Goal: Transaction & Acquisition: Purchase product/service

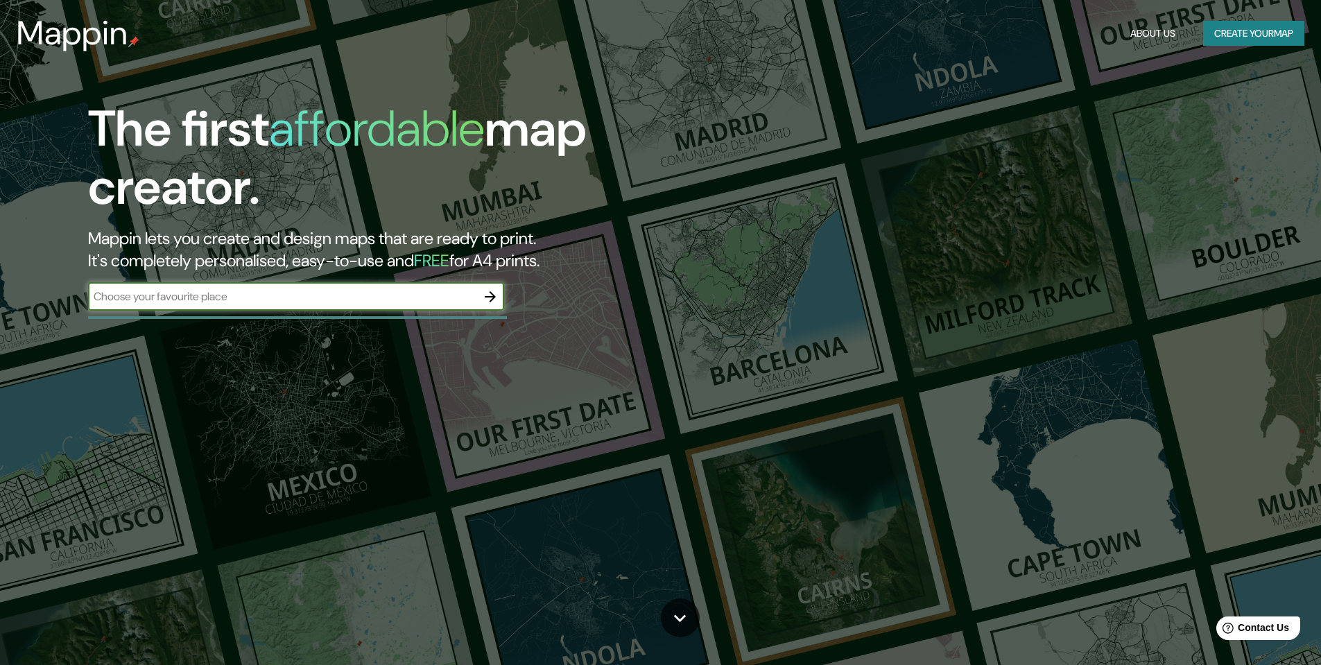
click at [200, 300] on input "text" at bounding box center [282, 296] width 388 height 16
type input "ireland"
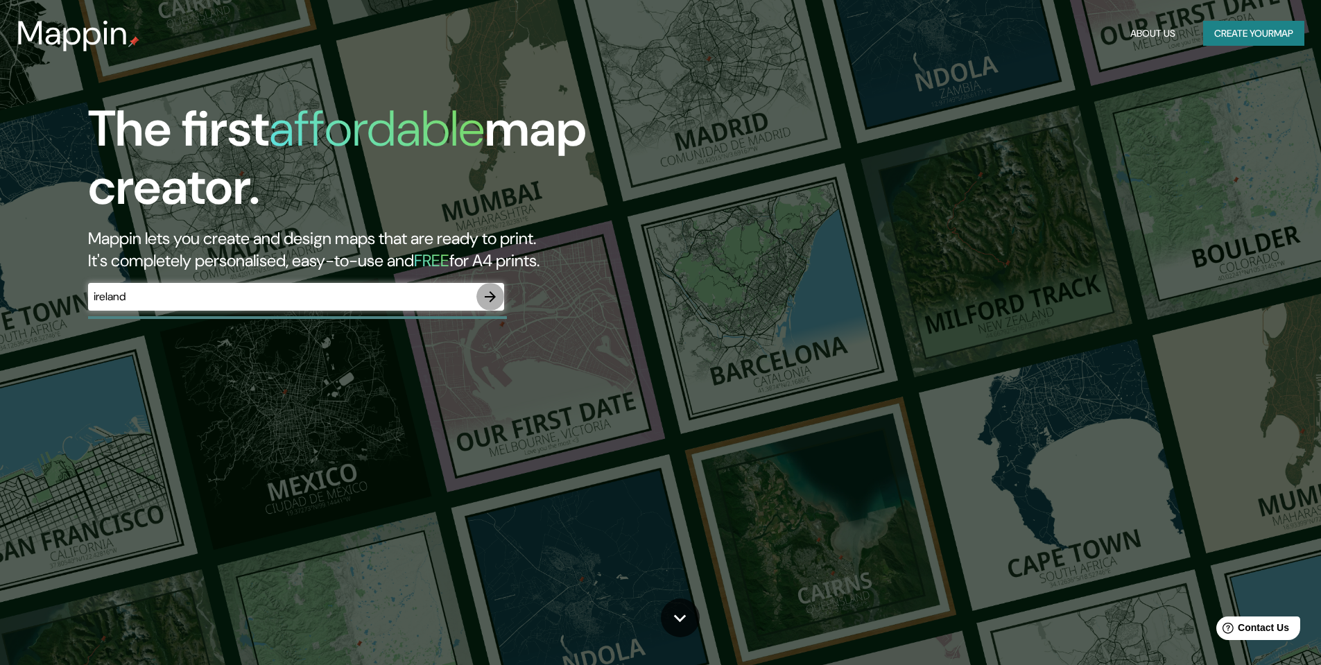
click at [489, 293] on icon "button" at bounding box center [490, 296] width 17 height 17
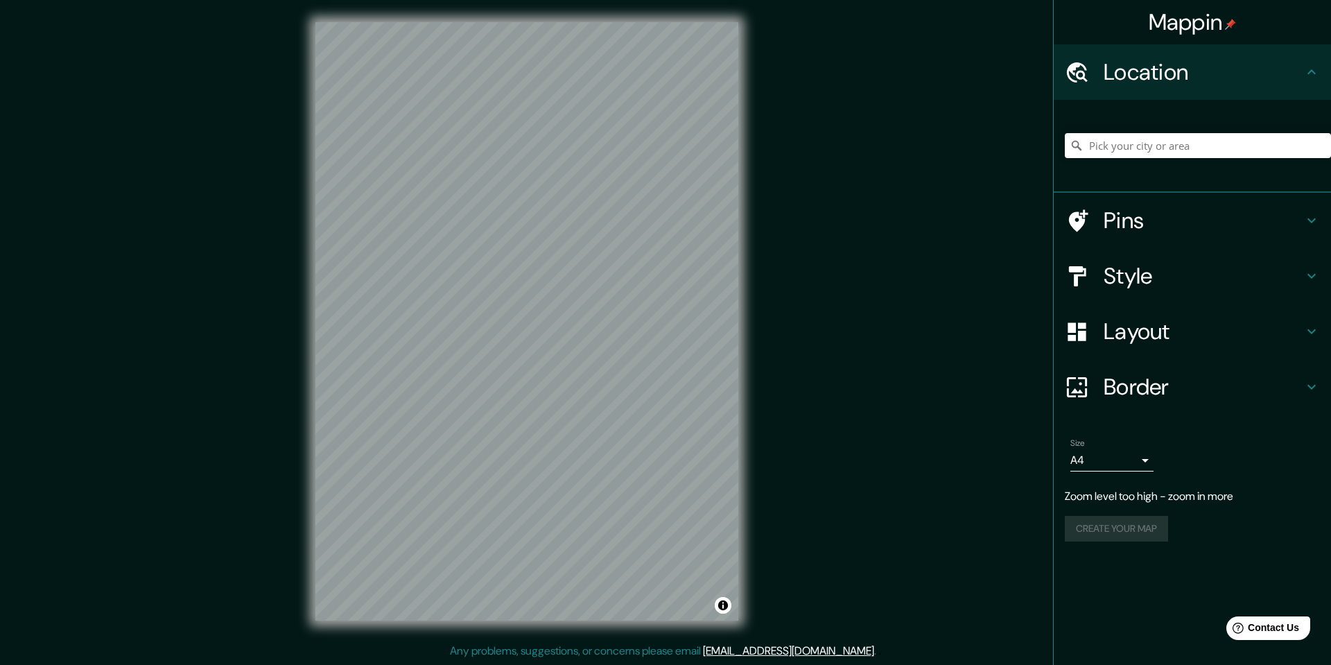
click at [792, 320] on div "Mappin Location Pins Style Layout Border Choose a border. Hint : you can make l…" at bounding box center [665, 332] width 1331 height 665
click at [1315, 70] on icon at bounding box center [1311, 72] width 17 height 17
click at [1309, 73] on icon at bounding box center [1312, 71] width 8 height 5
drag, startPoint x: 1199, startPoint y: 26, endPoint x: 951, endPoint y: 71, distance: 252.3
click at [951, 71] on div "Mappin Location Pins Style Layout Border Choose a border. Hint : you can make l…" at bounding box center [665, 332] width 1331 height 665
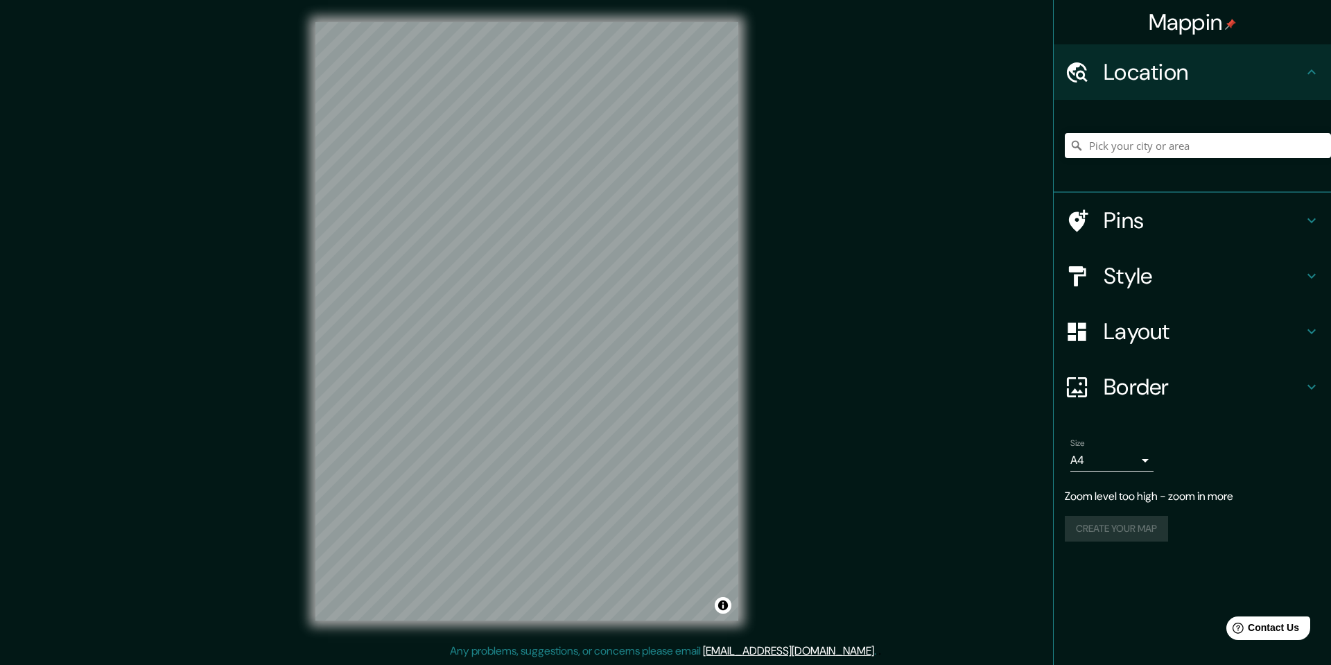
click at [1147, 459] on body "Mappin Location Pins Style Layout Border Choose a border. Hint : you can make l…" at bounding box center [665, 332] width 1331 height 665
click at [1147, 459] on div at bounding box center [665, 332] width 1331 height 665
click at [1311, 225] on icon at bounding box center [1311, 220] width 17 height 17
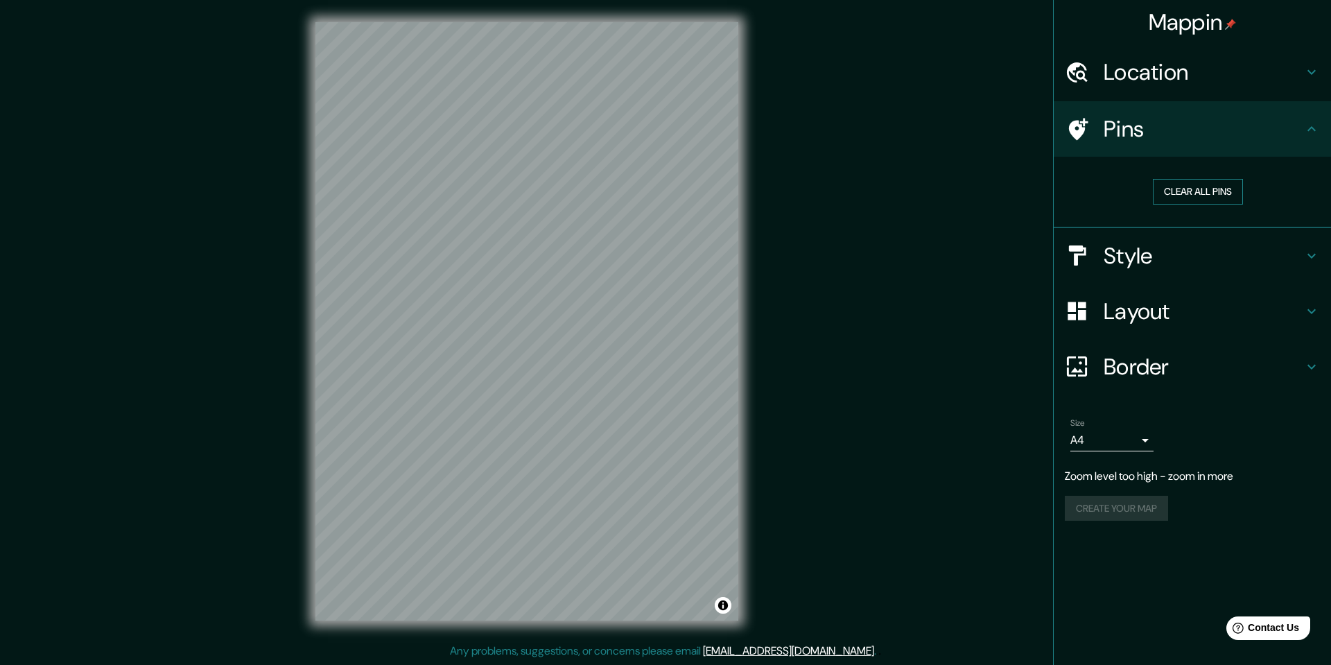
click at [1213, 189] on button "Clear all pins" at bounding box center [1198, 192] width 90 height 26
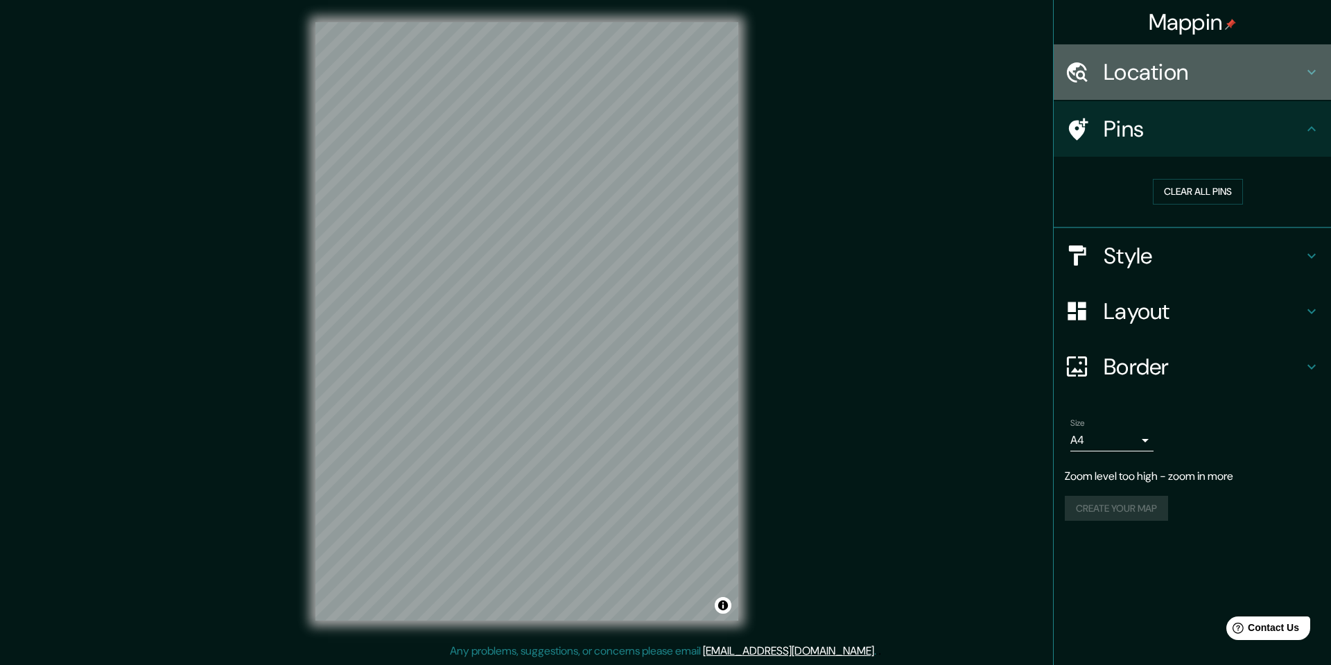
click at [1315, 73] on icon at bounding box center [1311, 72] width 17 height 17
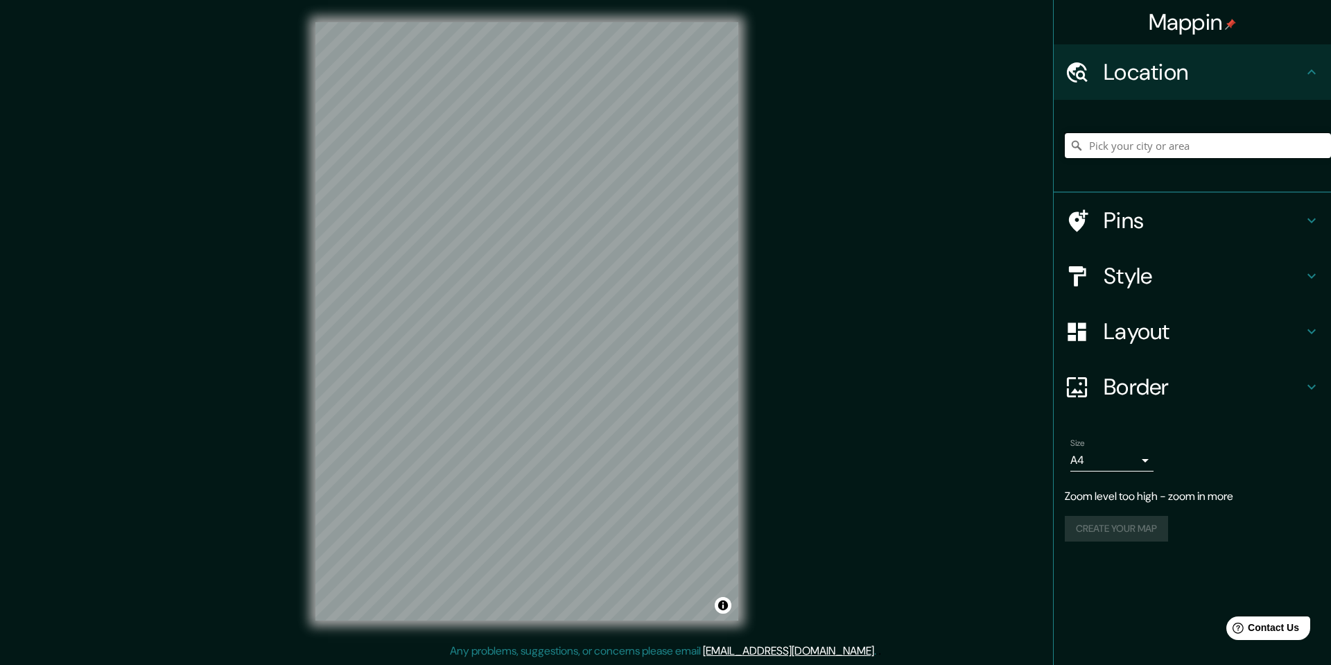
click at [1129, 153] on input "Pick your city or area" at bounding box center [1198, 145] width 266 height 25
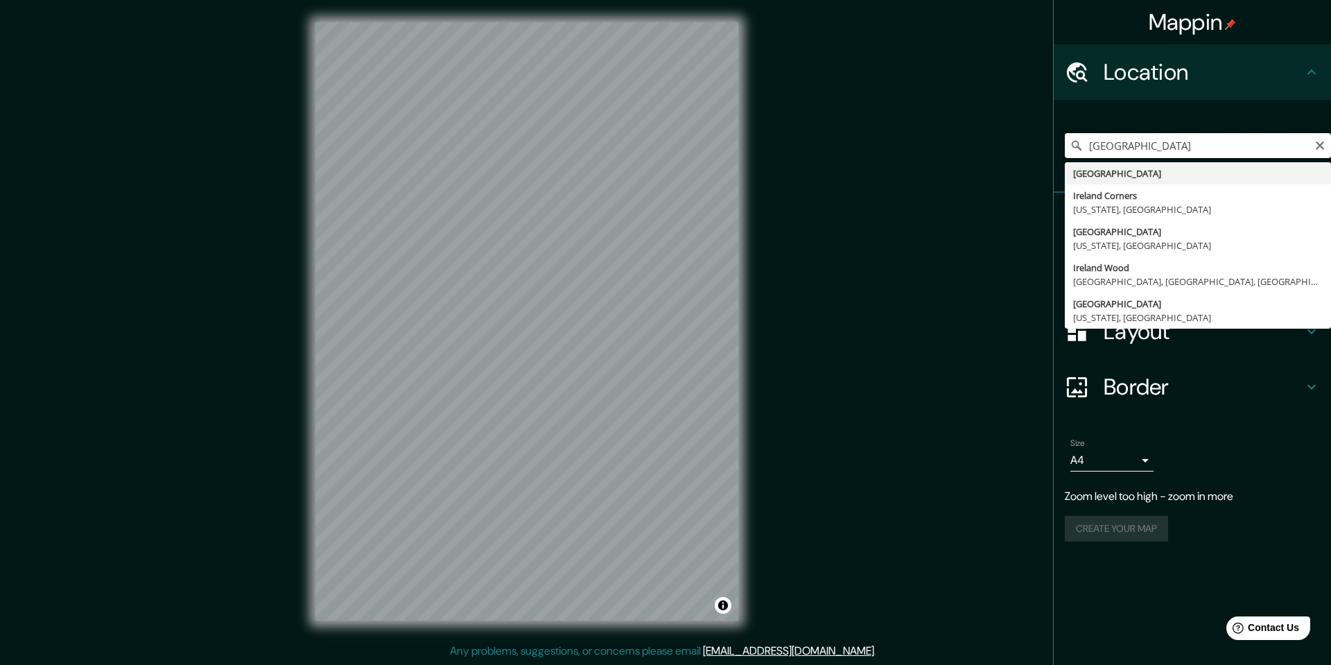
type input "Ireland"
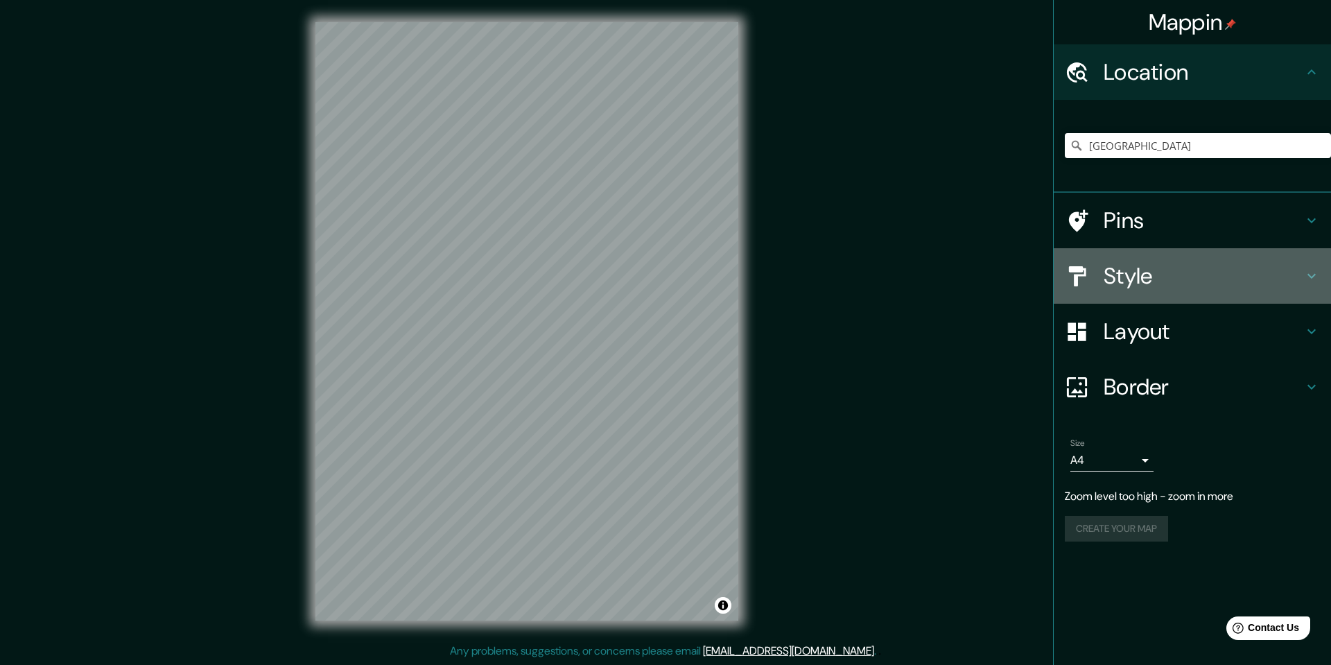
click at [1311, 279] on icon at bounding box center [1311, 276] width 17 height 17
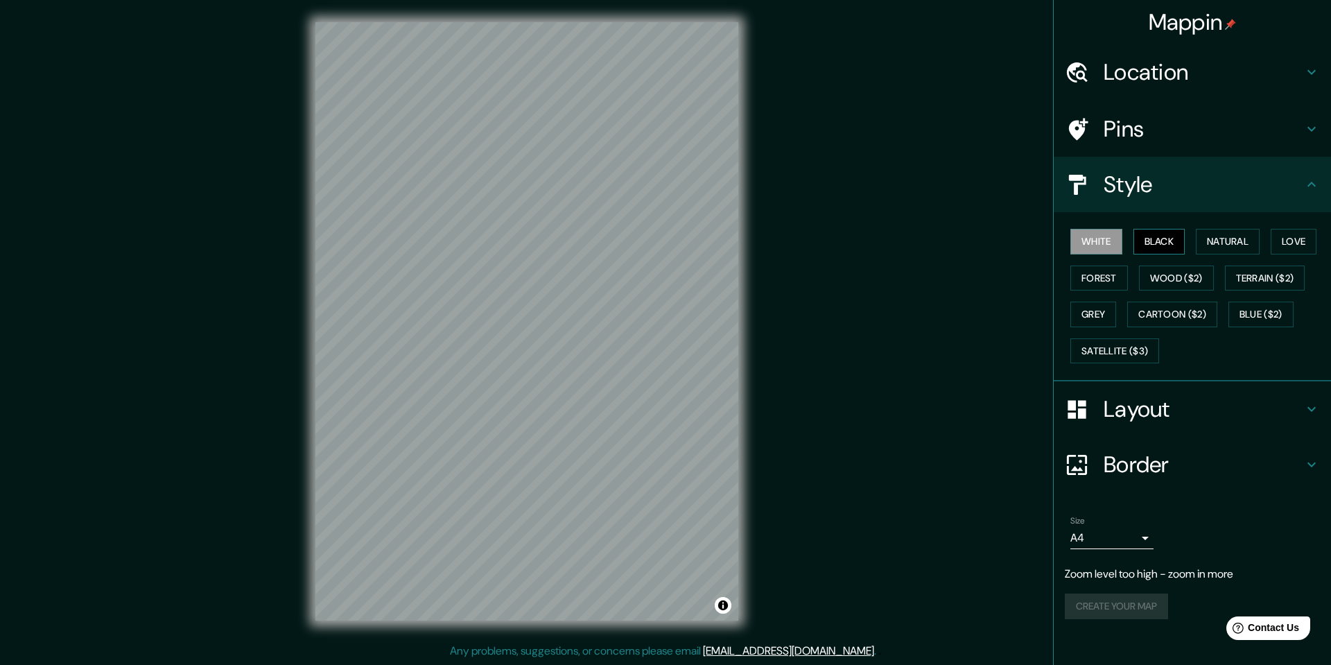
click at [1164, 240] on button "Black" at bounding box center [1160, 242] width 52 height 26
click at [1211, 241] on button "Natural" at bounding box center [1228, 242] width 64 height 26
click at [1307, 241] on button "Love" at bounding box center [1294, 242] width 46 height 26
click at [1300, 281] on button "Terrain ($2)" at bounding box center [1265, 279] width 80 height 26
click at [1187, 279] on button "Wood ($2)" at bounding box center [1176, 279] width 75 height 26
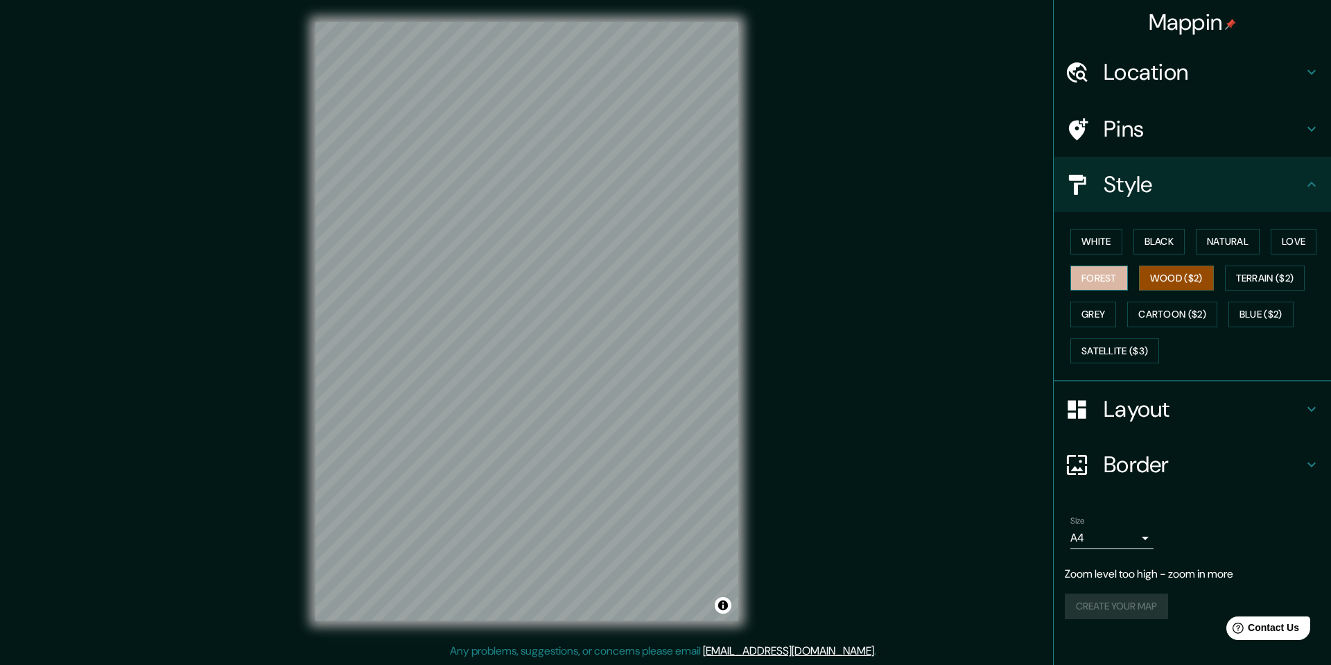
click at [1096, 282] on button "Forest" at bounding box center [1099, 279] width 58 height 26
click at [1097, 321] on button "Grey" at bounding box center [1093, 315] width 46 height 26
click at [1173, 310] on button "Cartoon ($2)" at bounding box center [1172, 315] width 90 height 26
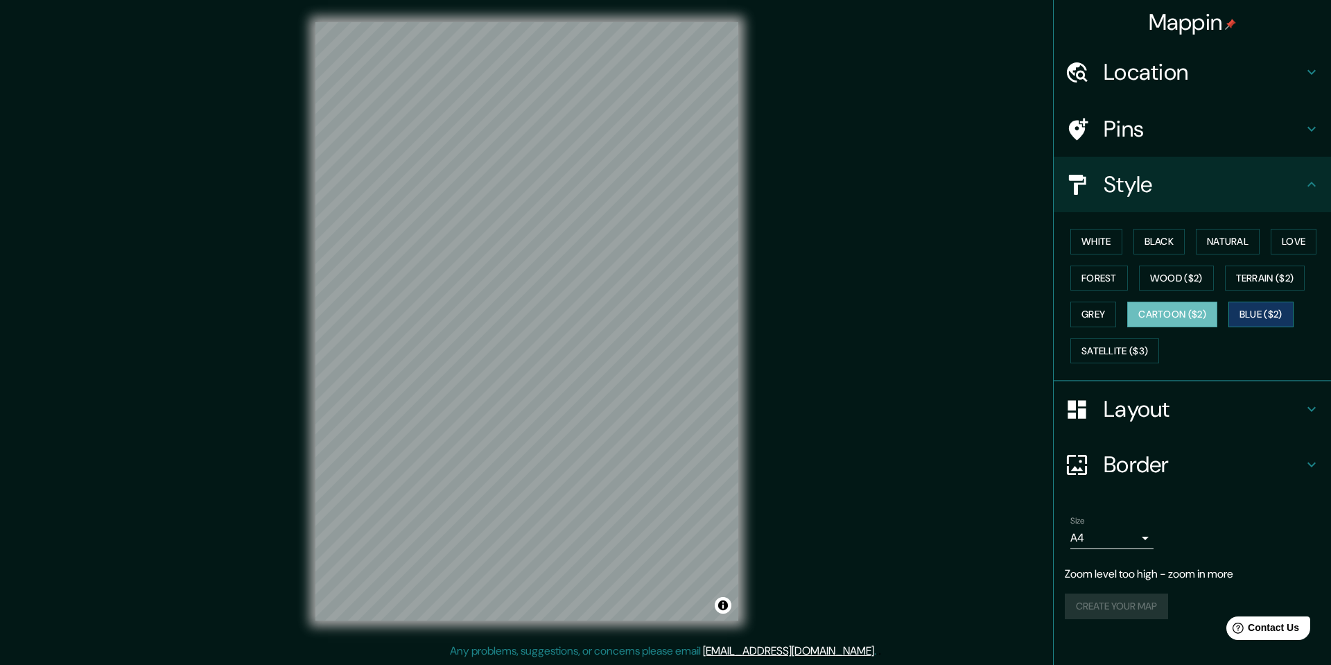
click at [1272, 320] on button "Blue ($2)" at bounding box center [1261, 315] width 65 height 26
click at [1124, 351] on button "Satellite ($3)" at bounding box center [1114, 351] width 89 height 26
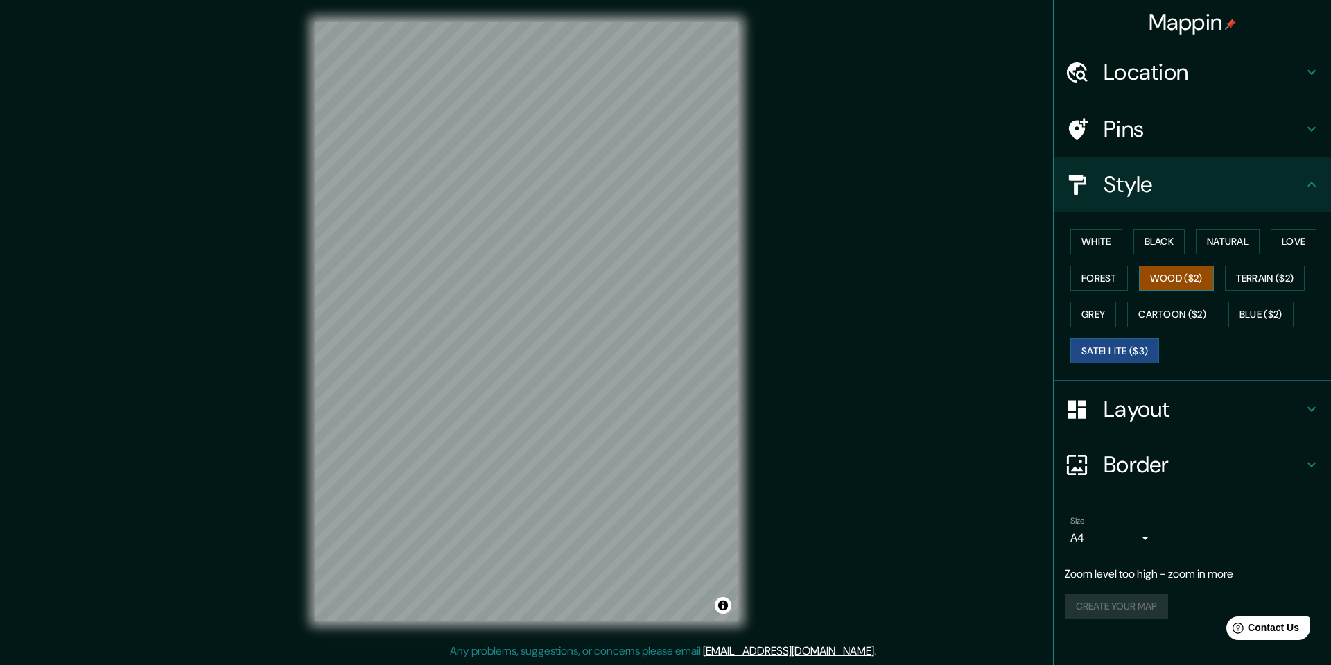
click at [1184, 280] on button "Wood ($2)" at bounding box center [1176, 279] width 75 height 26
click at [1272, 409] on h4 "Layout" at bounding box center [1204, 409] width 200 height 28
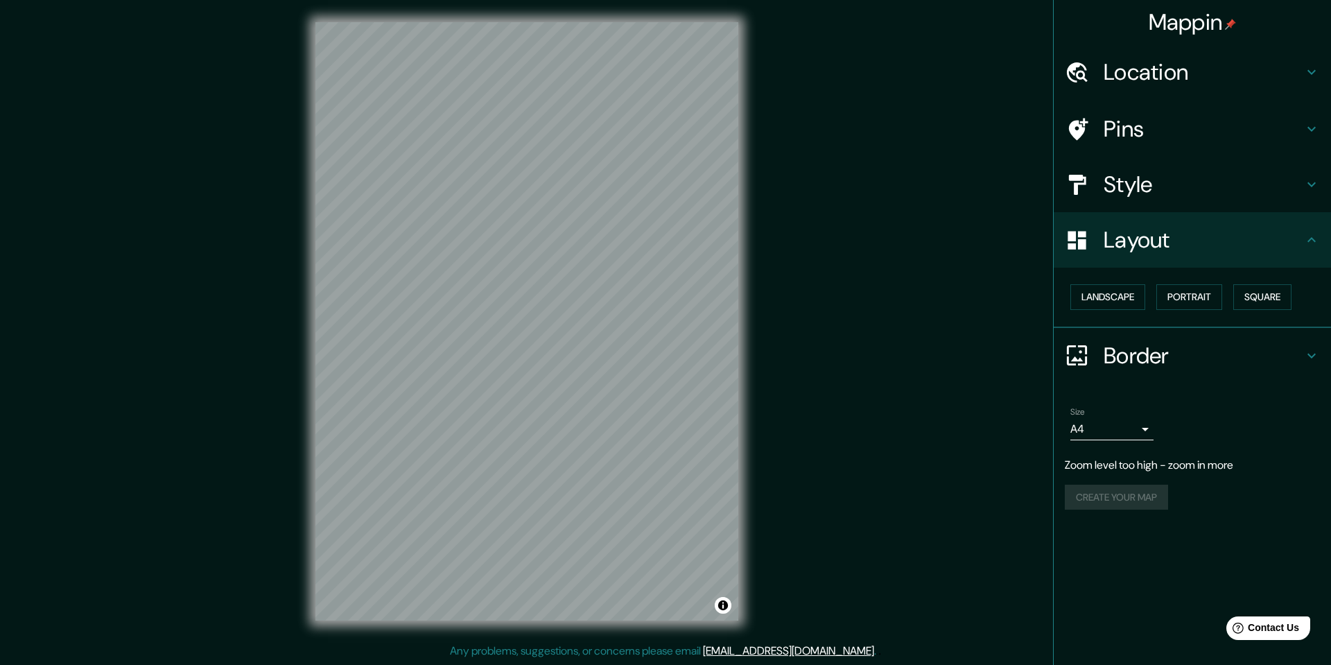
click at [1253, 350] on h4 "Border" at bounding box center [1204, 356] width 200 height 28
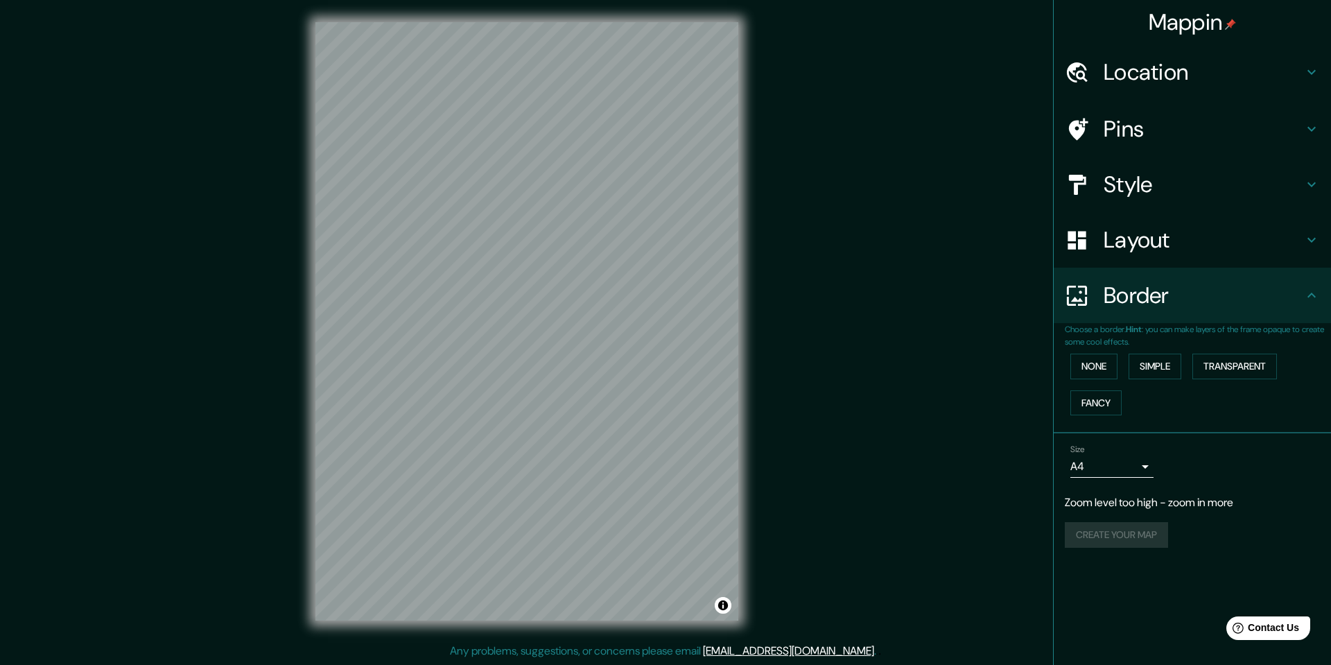
click at [1067, 408] on div "None Simple Transparent Fancy" at bounding box center [1198, 384] width 266 height 73
click at [1077, 406] on button "Fancy" at bounding box center [1095, 403] width 51 height 26
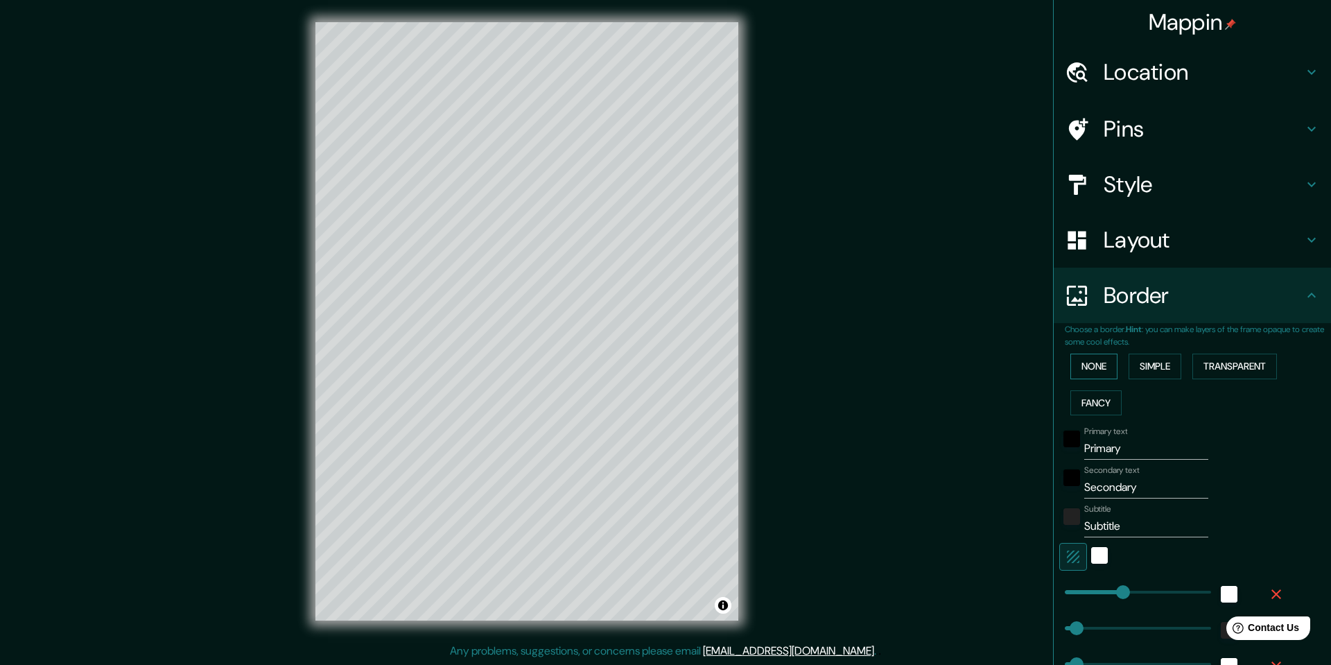
click at [1081, 363] on button "None" at bounding box center [1093, 367] width 47 height 26
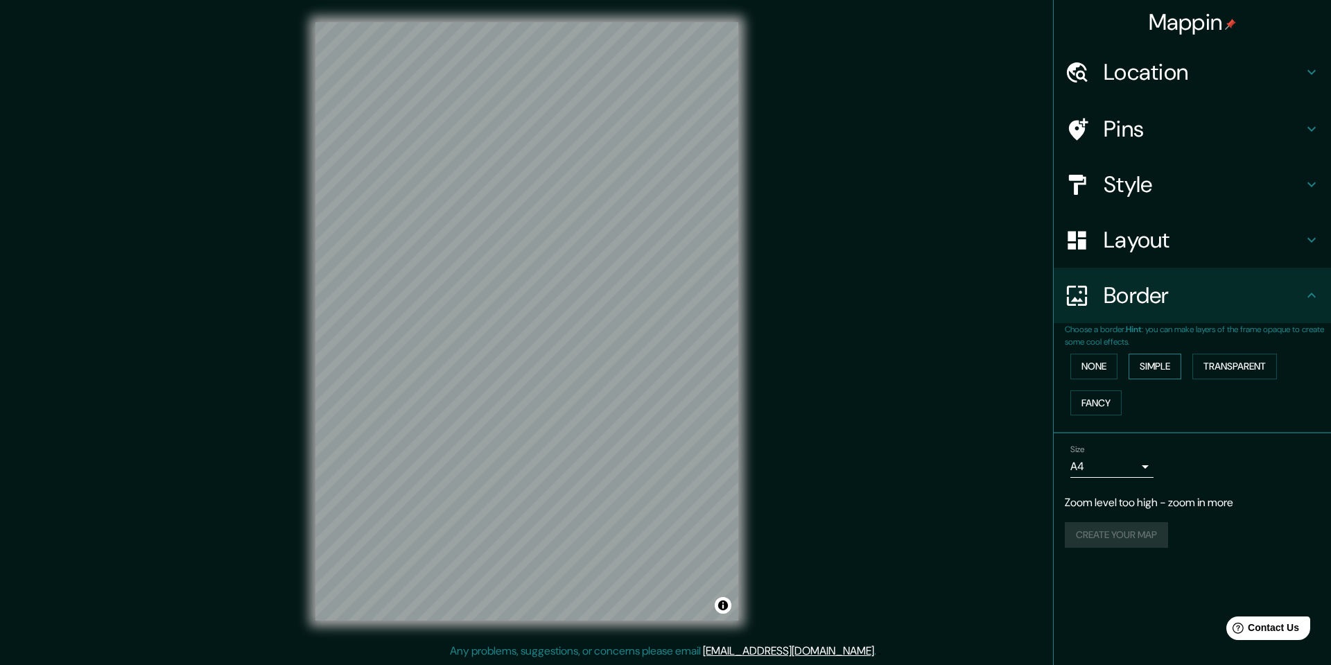
click at [1168, 362] on button "Simple" at bounding box center [1155, 367] width 53 height 26
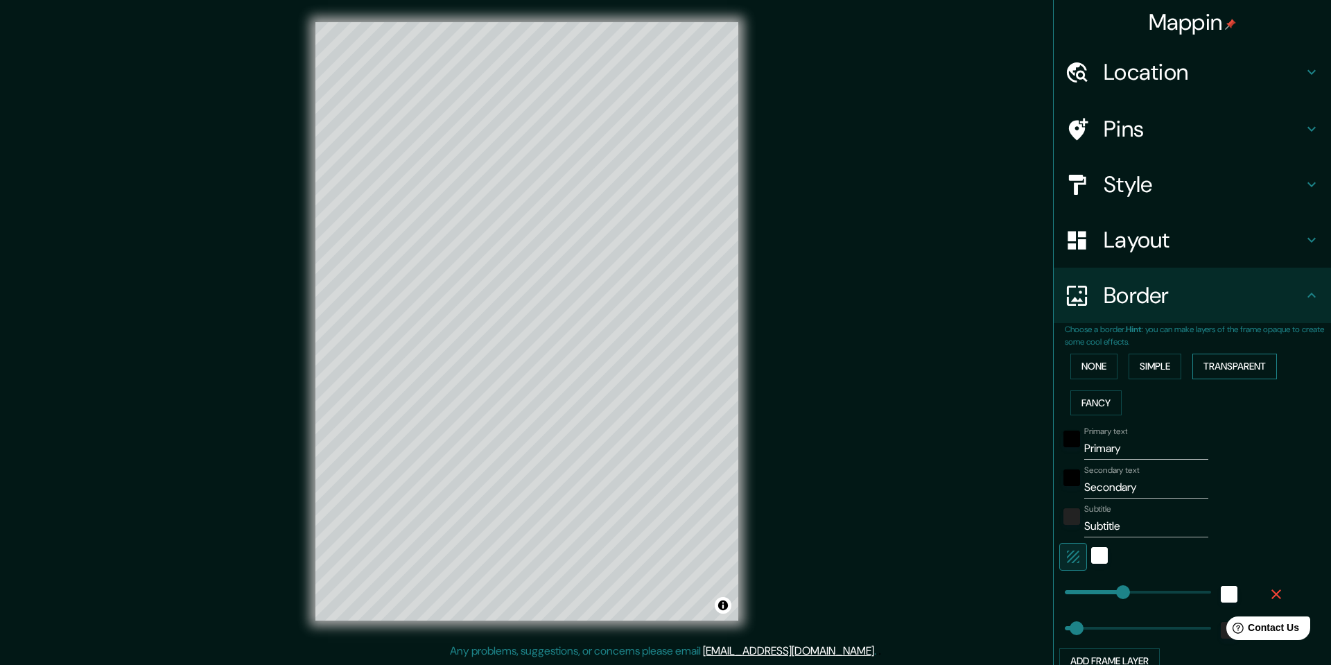
click at [1256, 359] on button "Transparent" at bounding box center [1235, 367] width 85 height 26
click at [1089, 363] on button "None" at bounding box center [1093, 367] width 47 height 26
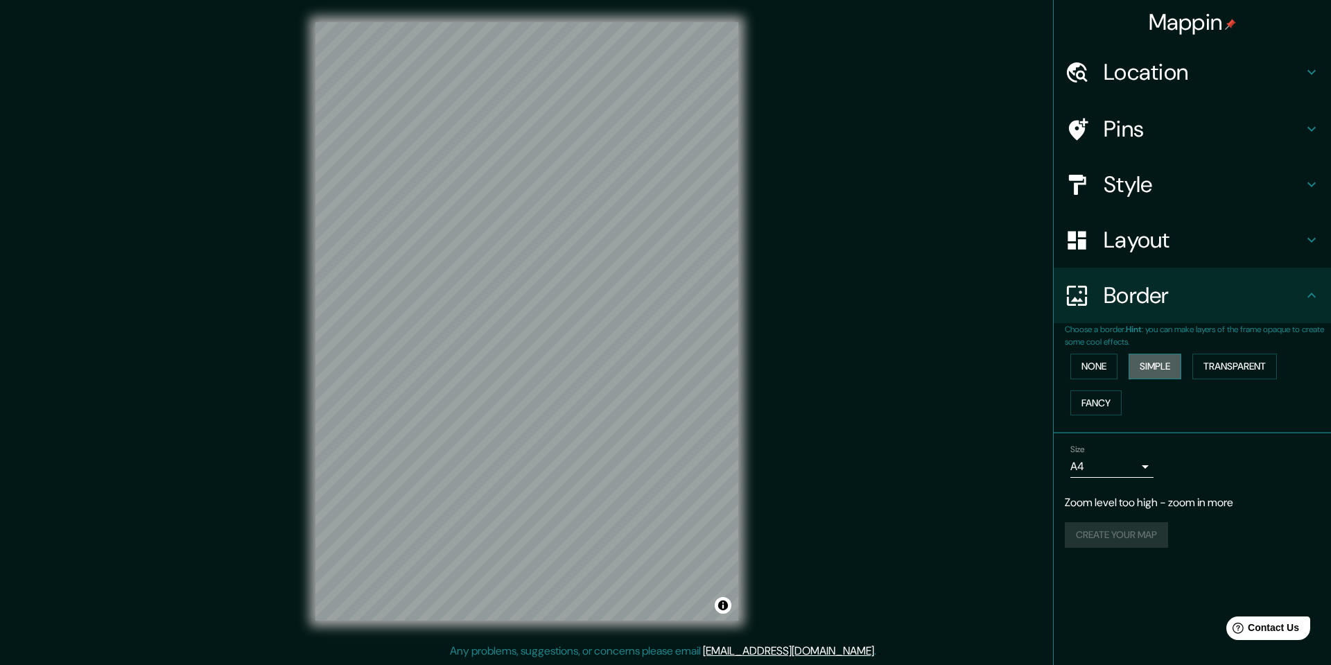
click at [1142, 365] on button "Simple" at bounding box center [1155, 367] width 53 height 26
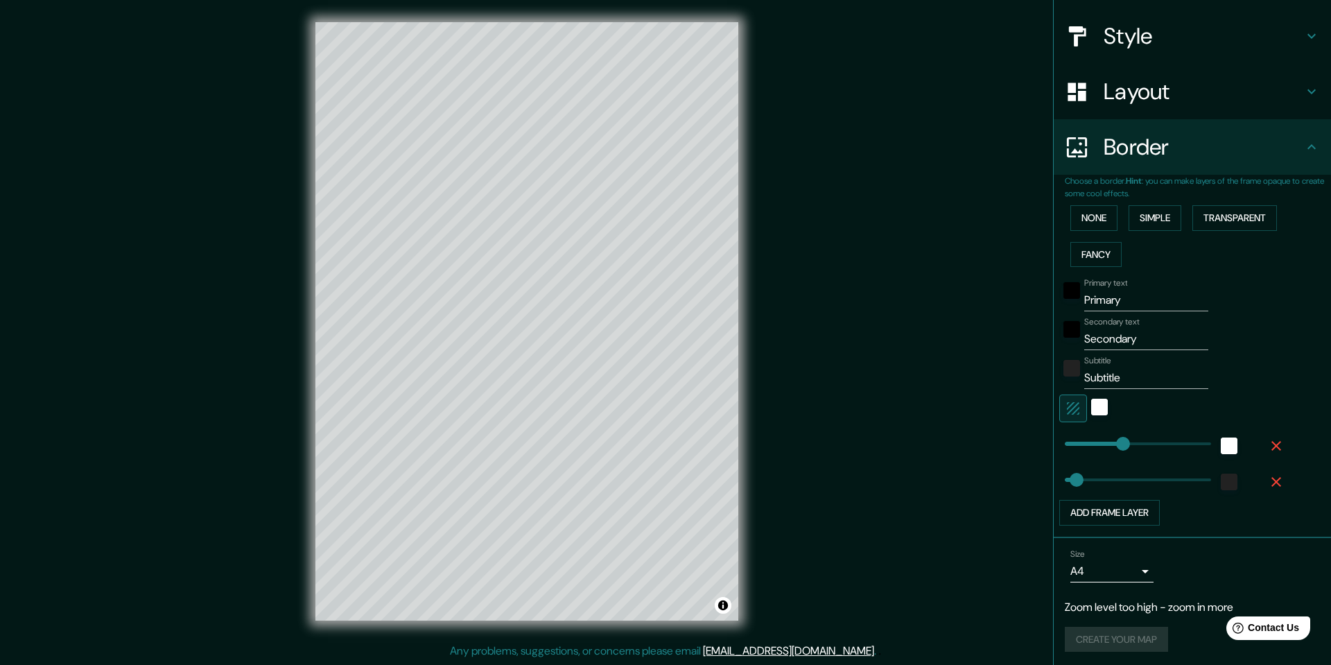
scroll to position [152, 0]
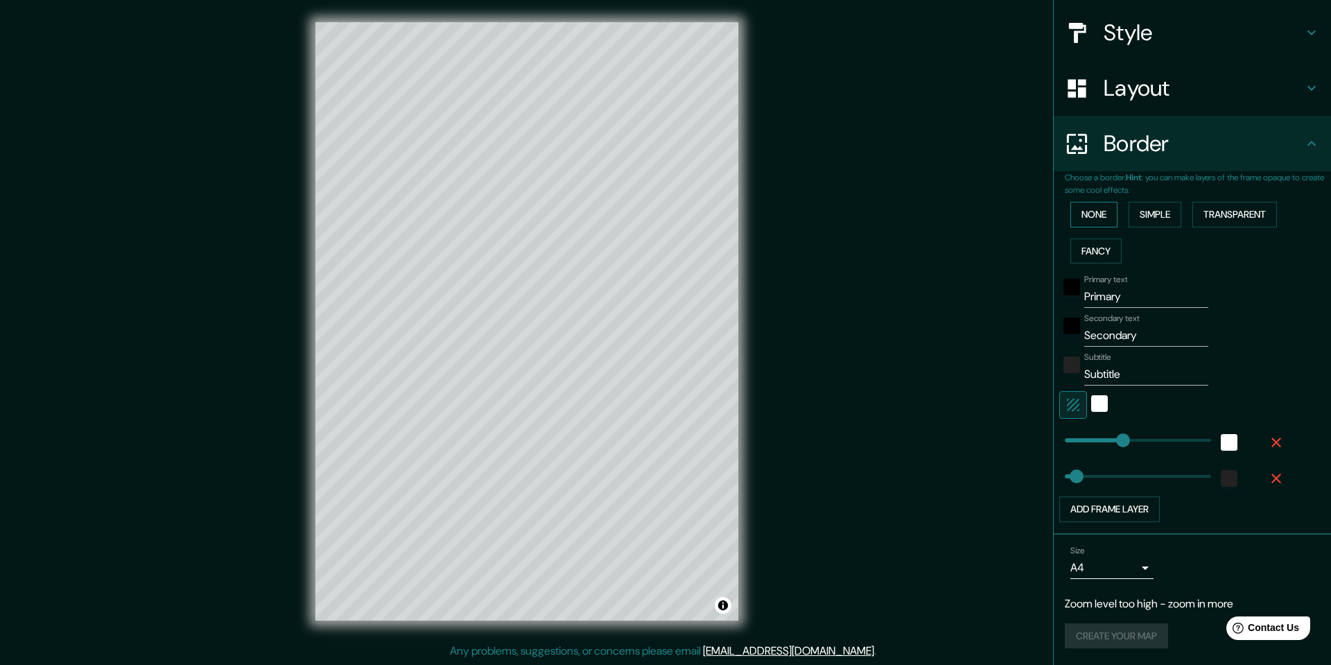
click at [1093, 209] on button "None" at bounding box center [1093, 215] width 47 height 26
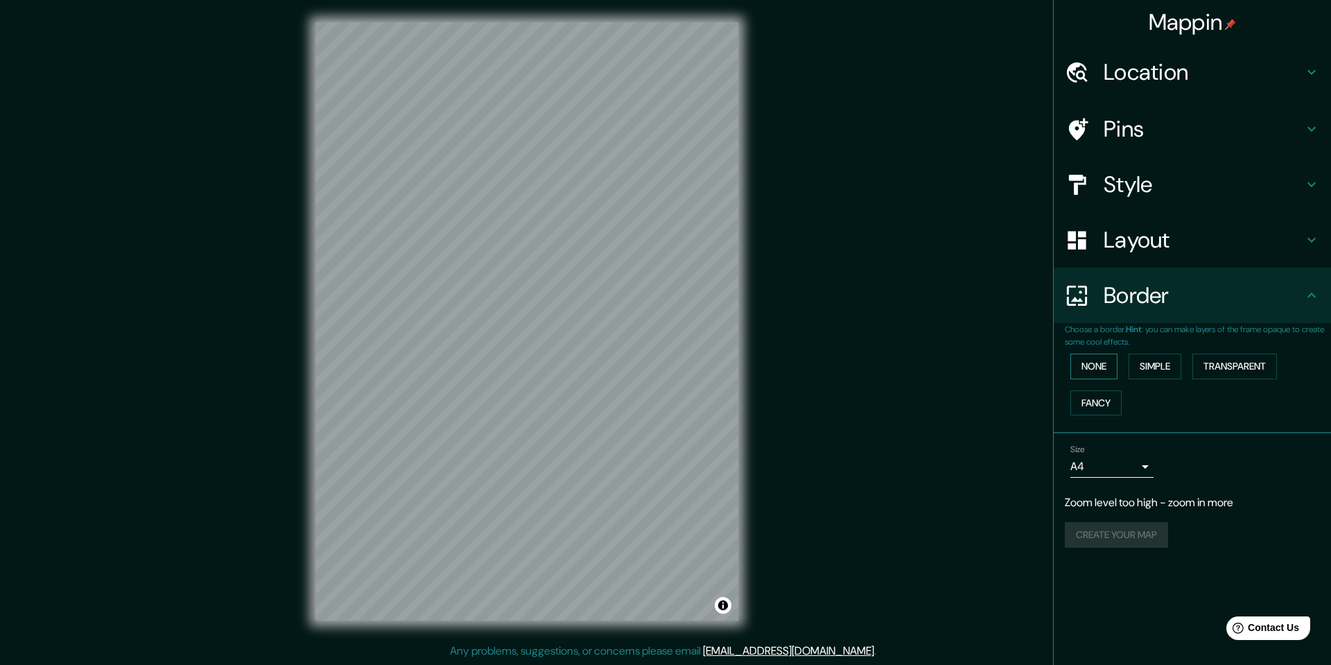
scroll to position [0, 0]
click at [1144, 467] on body "Mappin Location Ireland Pins Style Layout Border Choose a border. Hint : you ca…" at bounding box center [665, 332] width 1331 height 665
click at [1124, 541] on li "A1 ($2.50)" at bounding box center [1111, 545] width 83 height 25
click at [1128, 469] on body "Mappin Location Ireland Pins Style Layout Border Choose a border. Hint : you ca…" at bounding box center [665, 332] width 1331 height 665
click at [1115, 514] on li "A3" at bounding box center [1111, 520] width 83 height 25
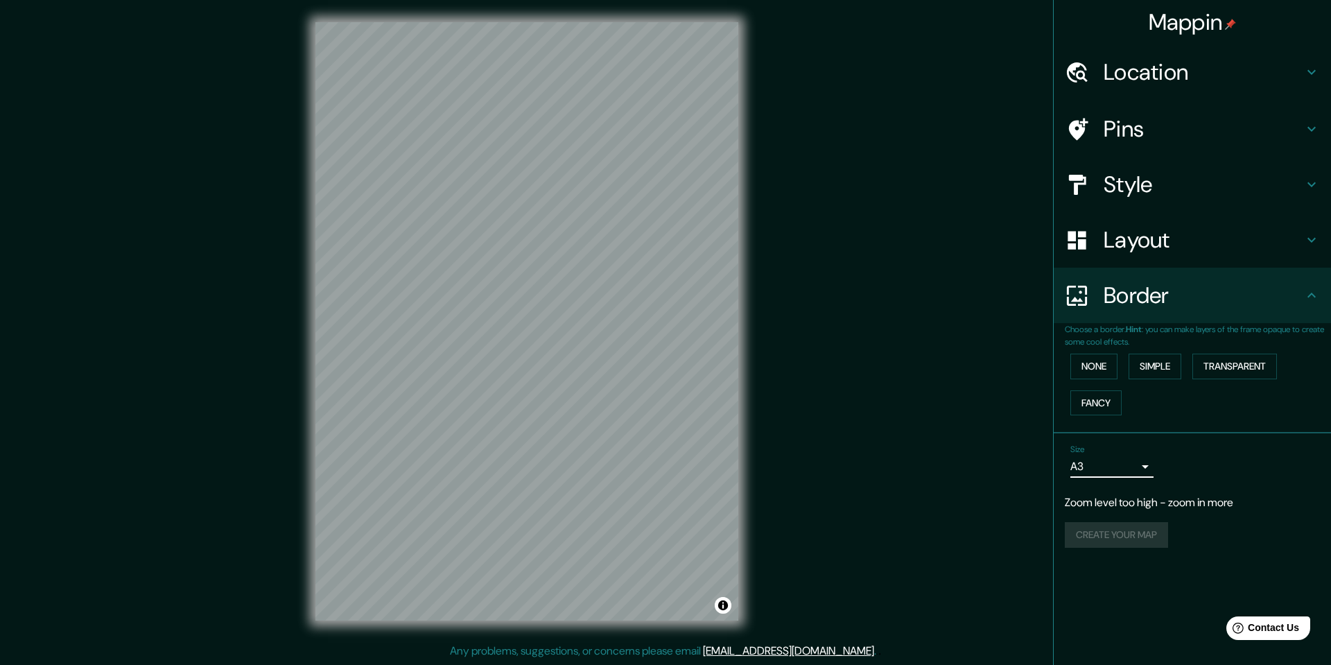
click at [1120, 469] on body "Mappin Location Ireland Pins Style Layout Border Choose a border. Hint : you ca…" at bounding box center [665, 332] width 1331 height 665
click at [1116, 495] on li "A4" at bounding box center [1111, 495] width 83 height 25
type input "single"
click at [1120, 530] on div "Create your map" at bounding box center [1192, 535] width 255 height 26
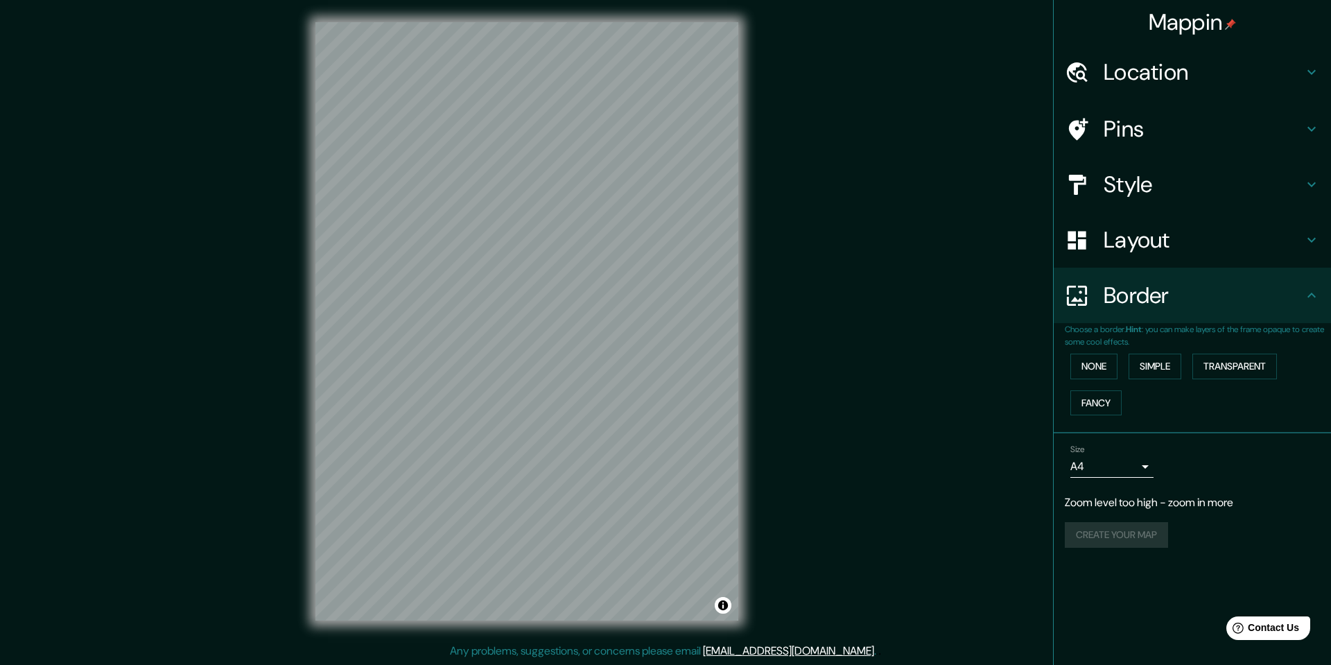
click at [1120, 530] on div "Create your map" at bounding box center [1192, 535] width 255 height 26
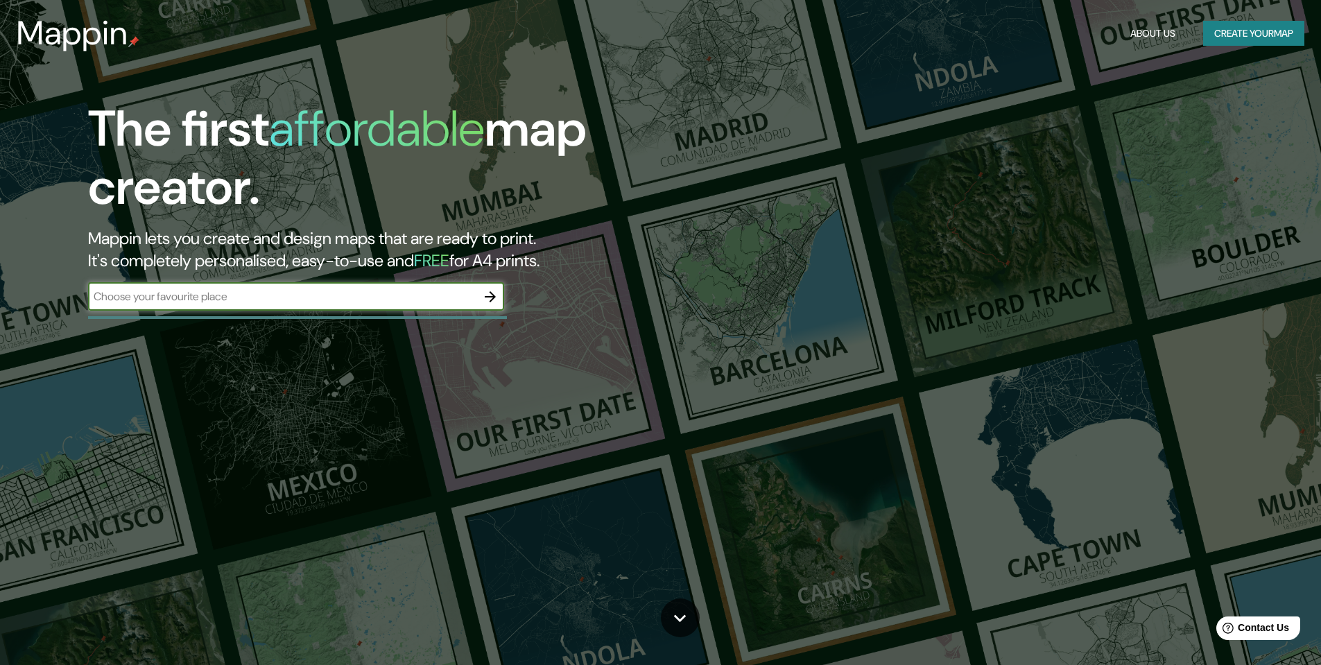
click at [99, 33] on h3 "Mappin" at bounding box center [73, 33] width 112 height 39
drag, startPoint x: 504, startPoint y: 257, endPoint x: 600, endPoint y: 261, distance: 95.8
click at [600, 261] on h2 "Mappin lets you create and design maps that are ready to print. It's completely…" at bounding box center [418, 249] width 661 height 44
click at [1222, 35] on button "Create your map" at bounding box center [1253, 34] width 101 height 26
